Goal: Information Seeking & Learning: Check status

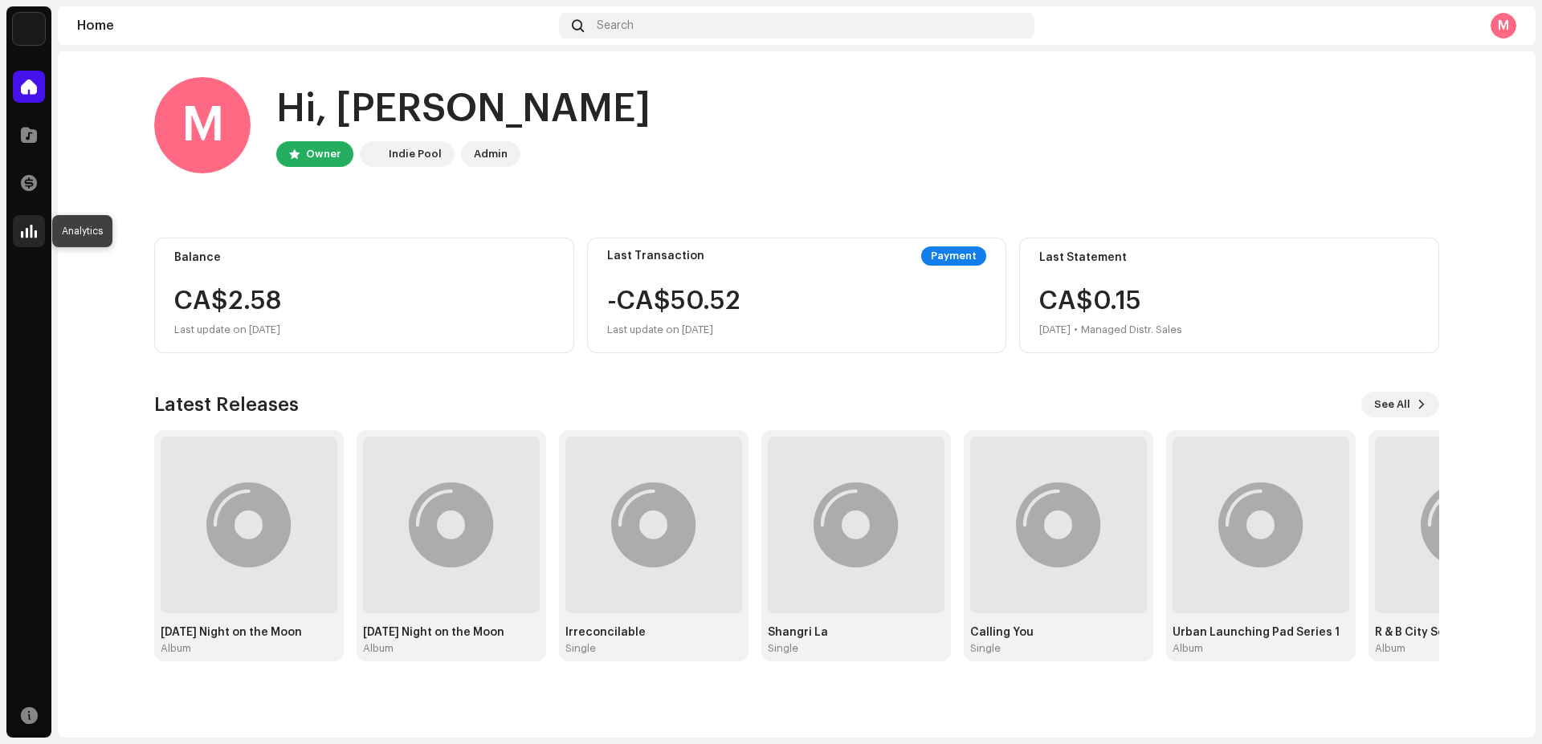
click at [31, 234] on span at bounding box center [29, 231] width 16 height 13
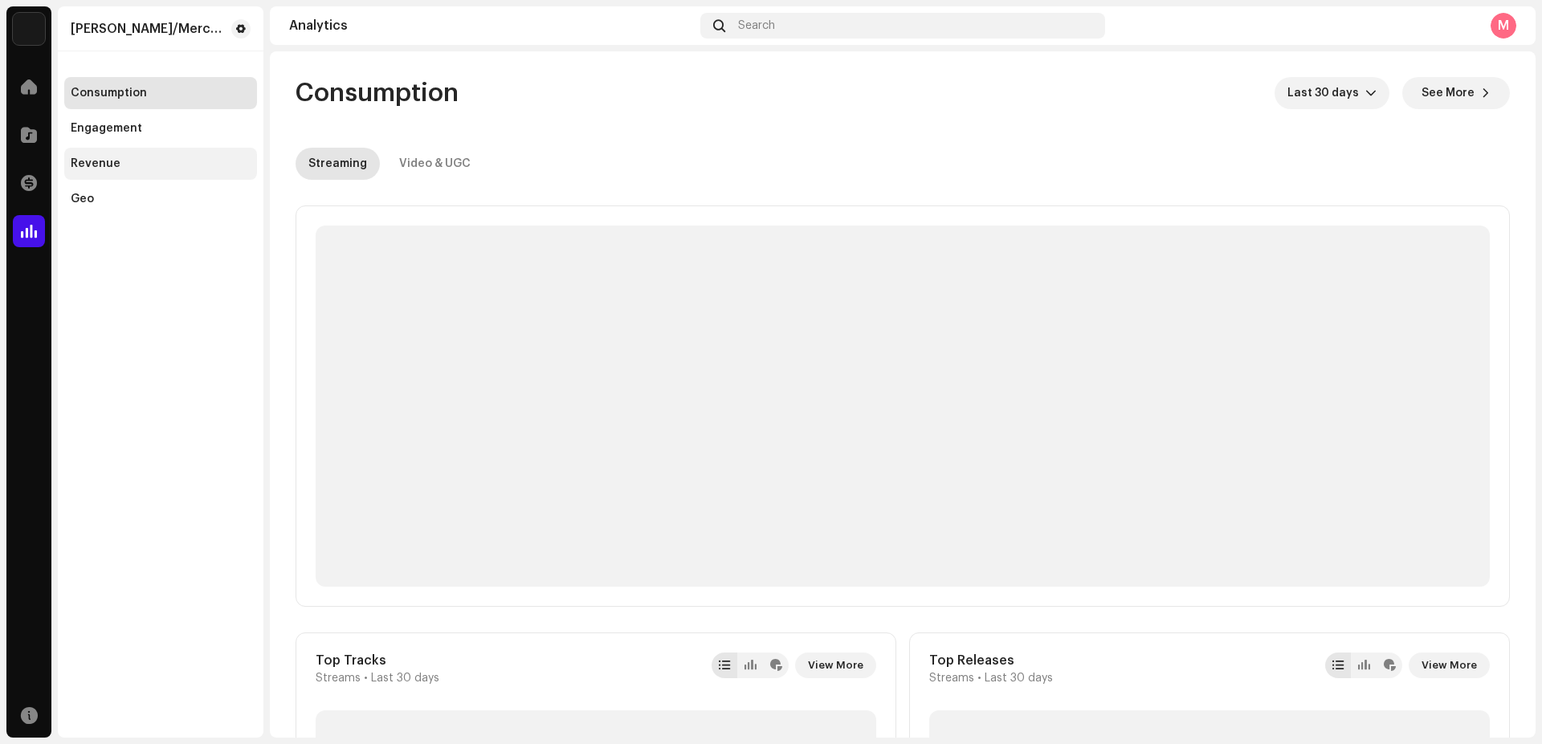
click at [81, 164] on div "Revenue" at bounding box center [96, 163] width 50 height 13
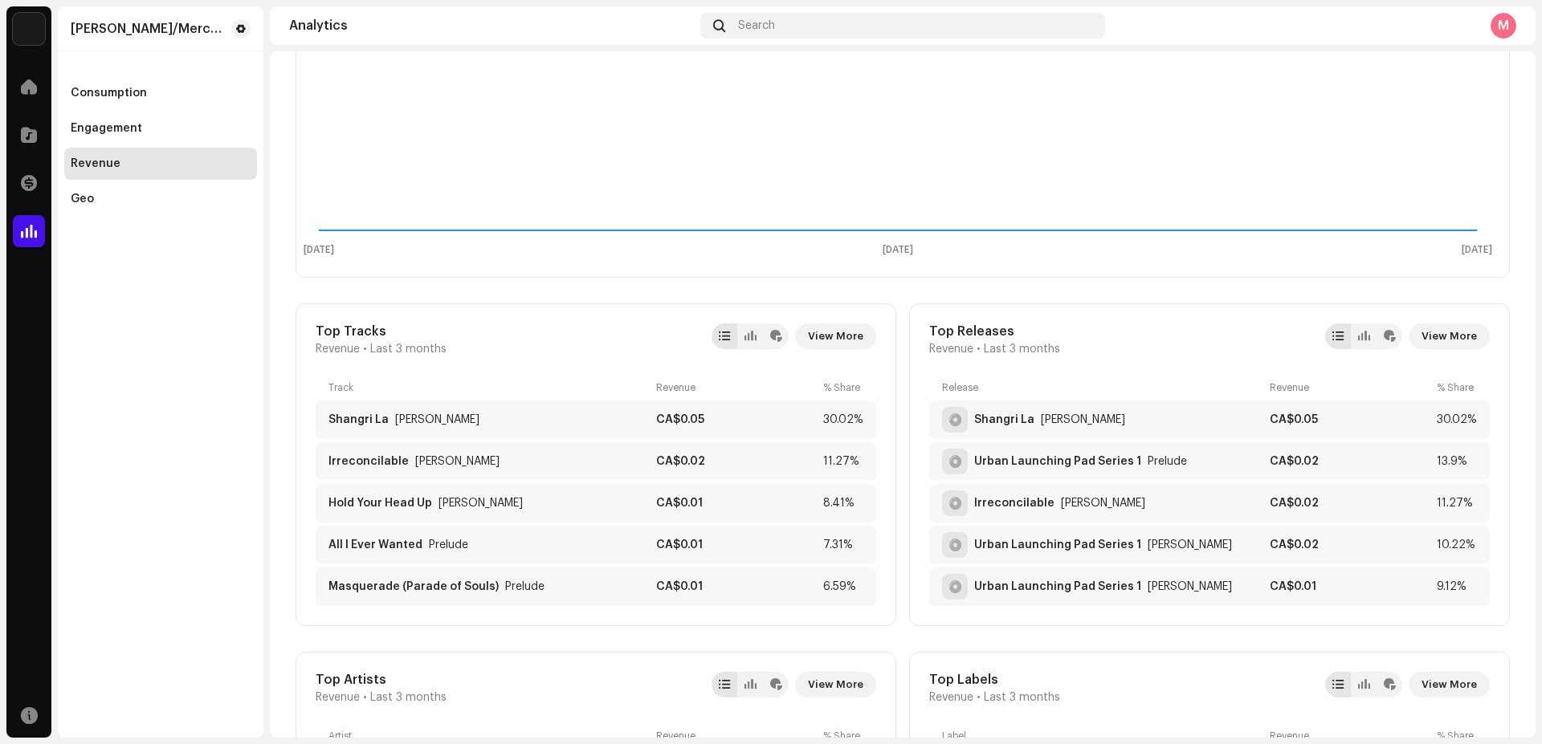
scroll to position [343, 0]
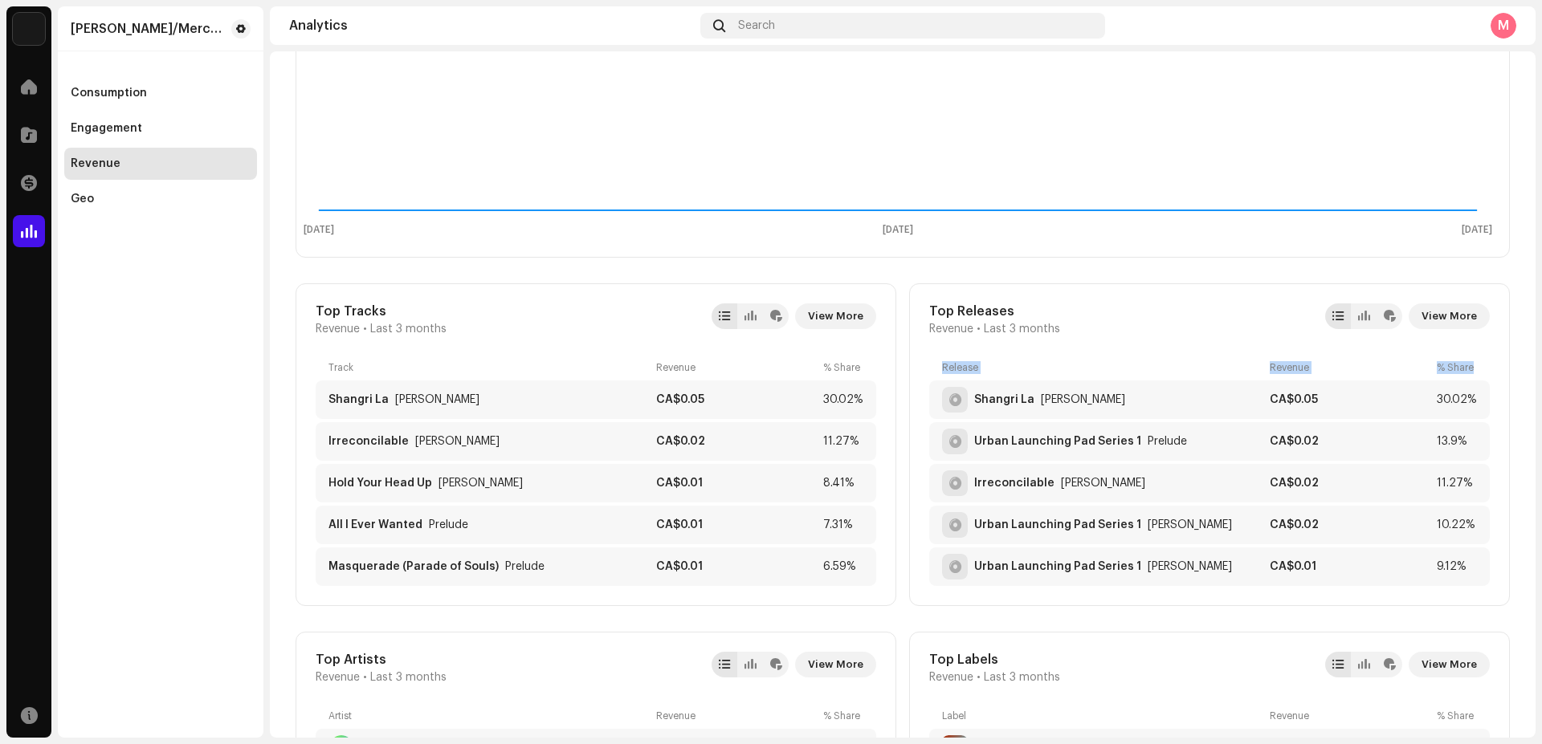
drag, startPoint x: 1536, startPoint y: 283, endPoint x: 1536, endPoint y: 349, distance: 65.9
click at [1536, 349] on div "[PERSON_NAME]/Merchant Murango Records Home Catalog Transactions Analytics Reso…" at bounding box center [771, 372] width 1542 height 744
click at [828, 318] on span "View More" at bounding box center [835, 316] width 55 height 32
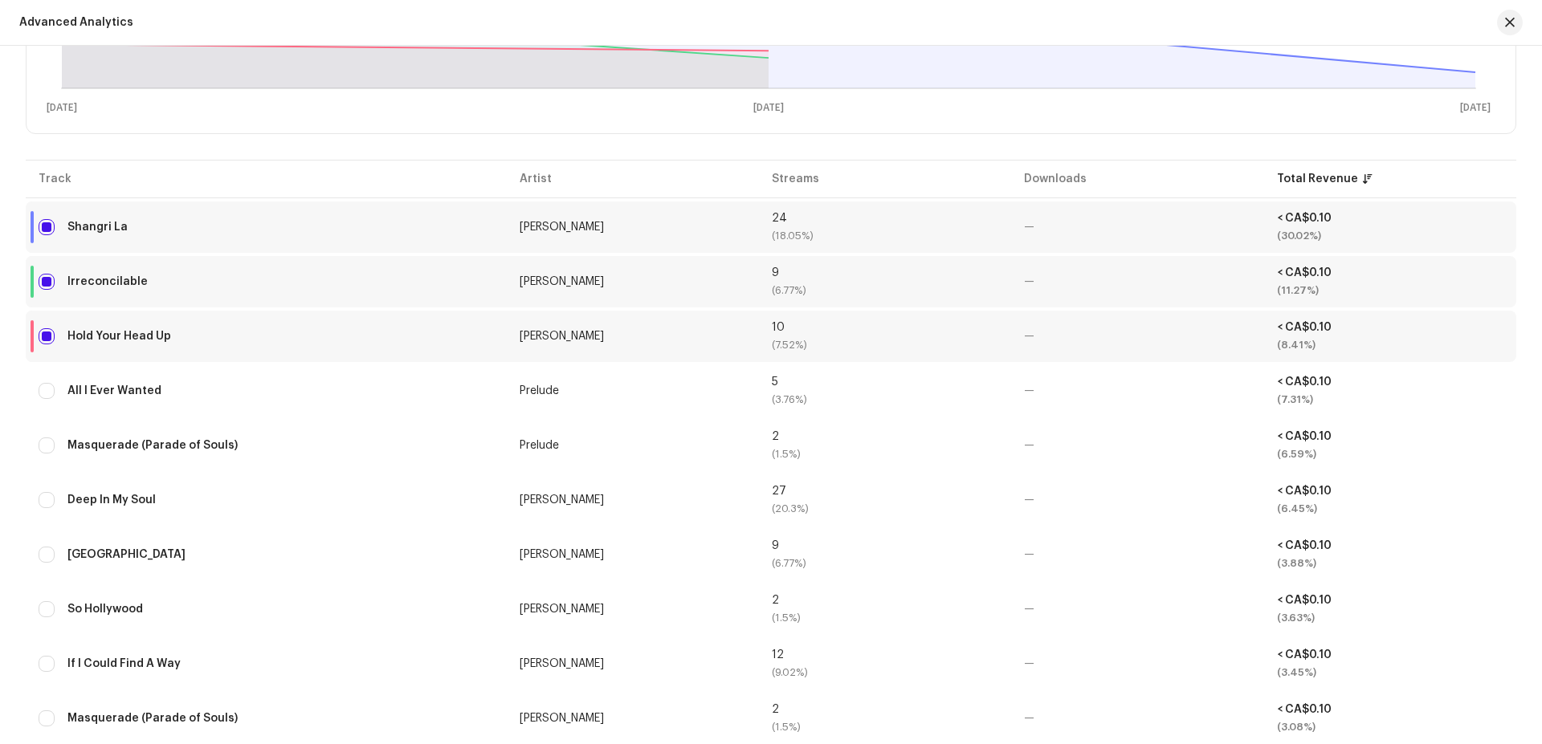
scroll to position [485, 0]
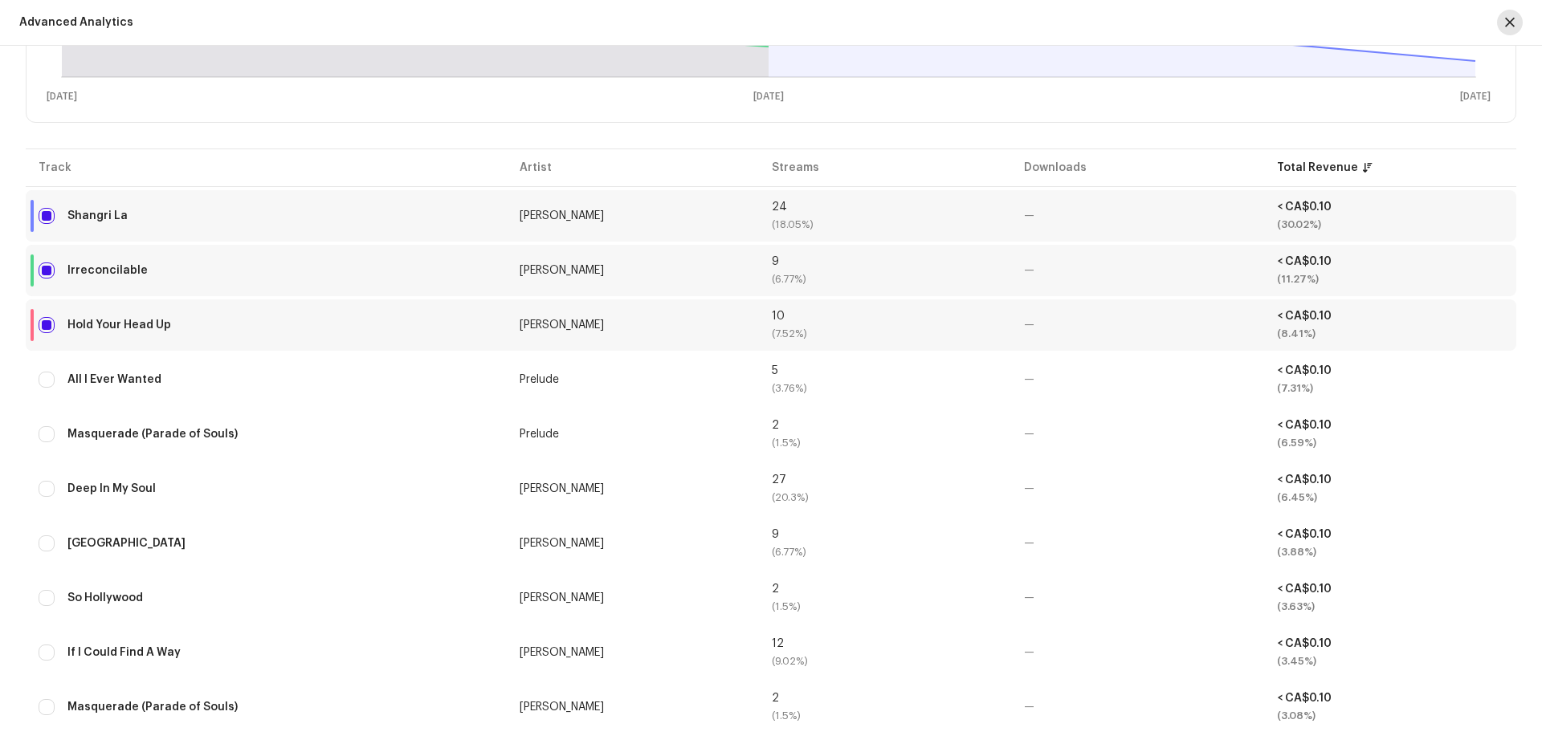
click at [1509, 22] on span "button" at bounding box center [1510, 22] width 10 height 13
